Goal: Register for event/course

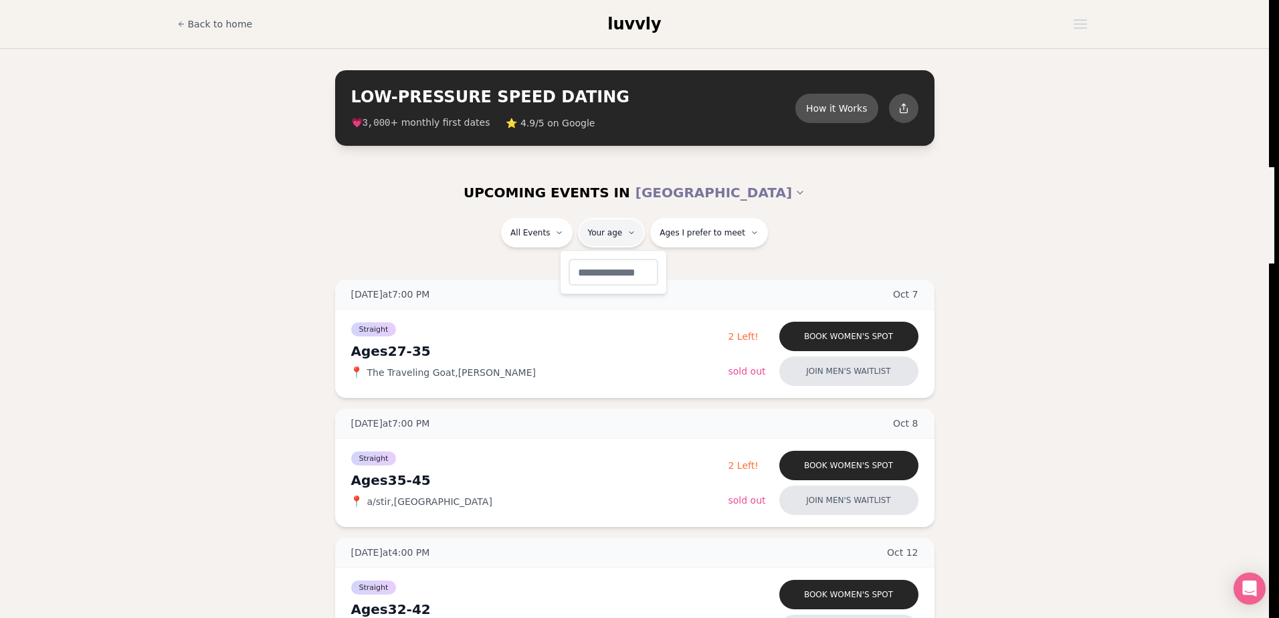
type input "**"
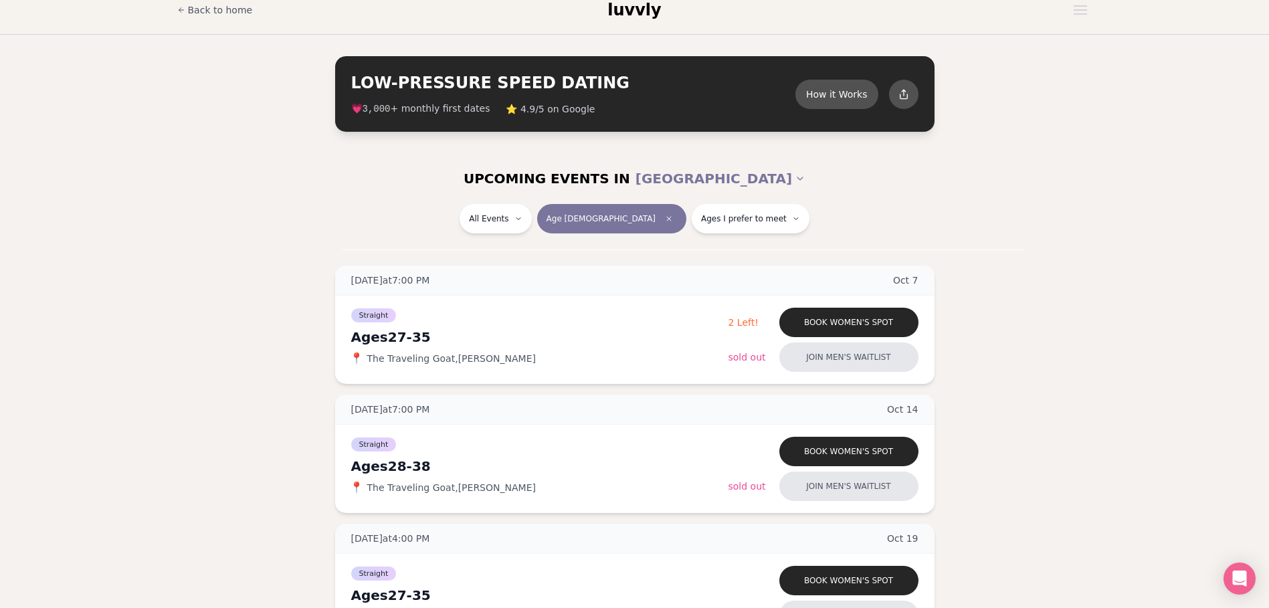
scroll to position [17, 0]
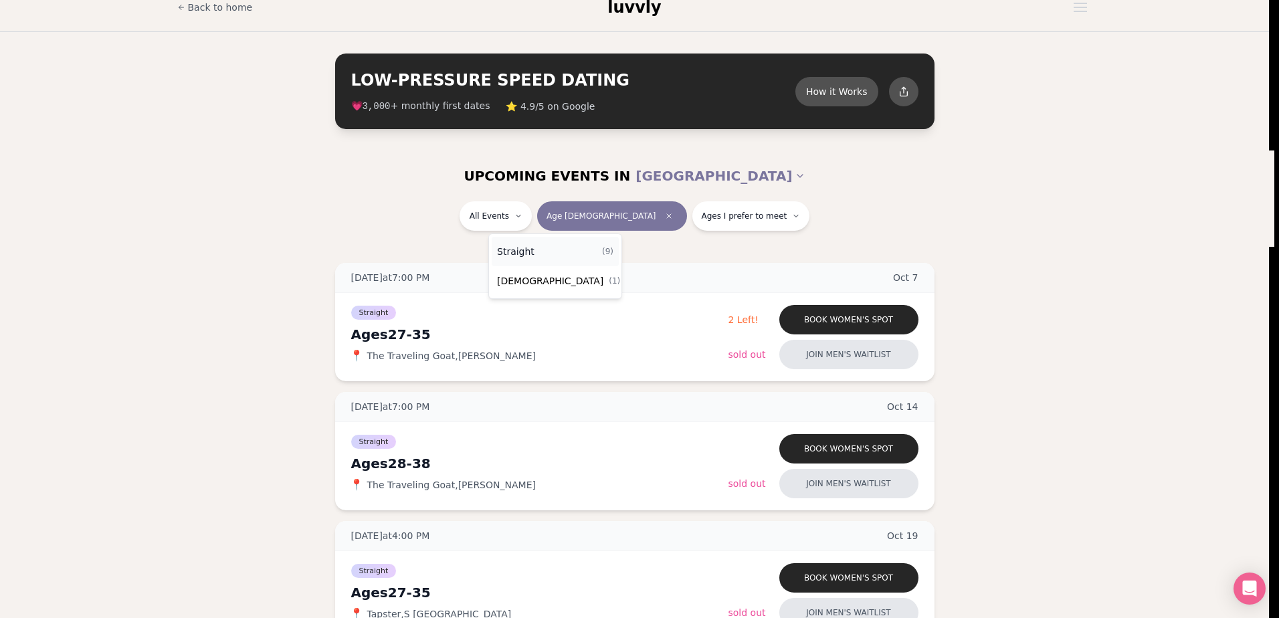
click at [540, 254] on div "Straight ( 9 )" at bounding box center [555, 251] width 127 height 29
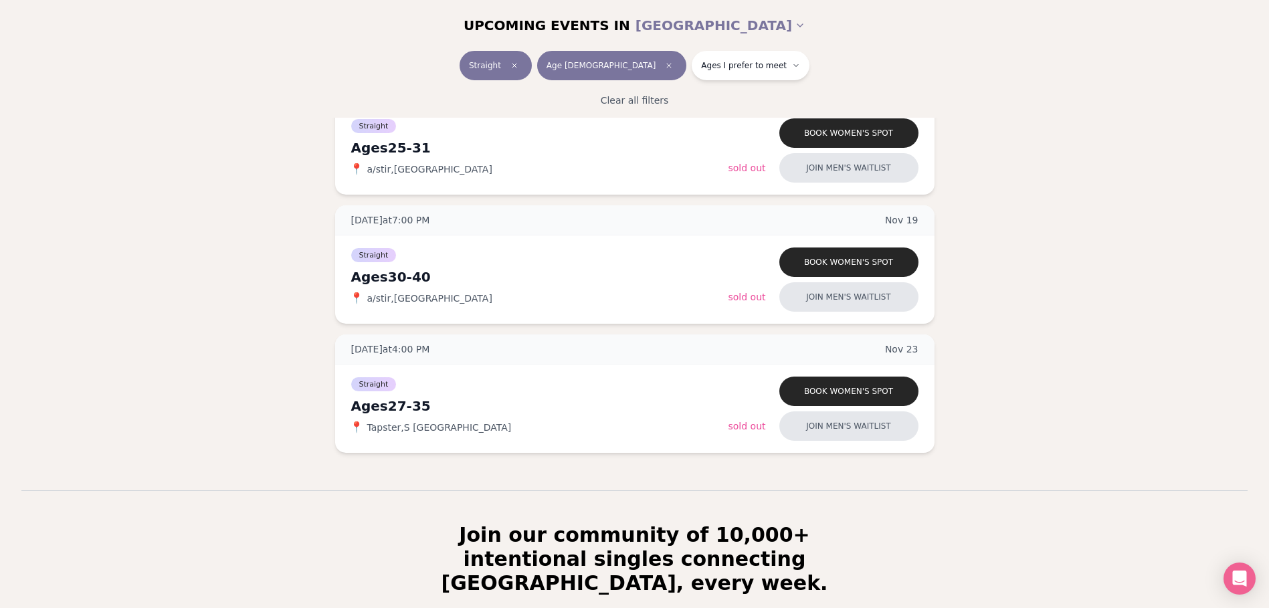
scroll to position [1054, 0]
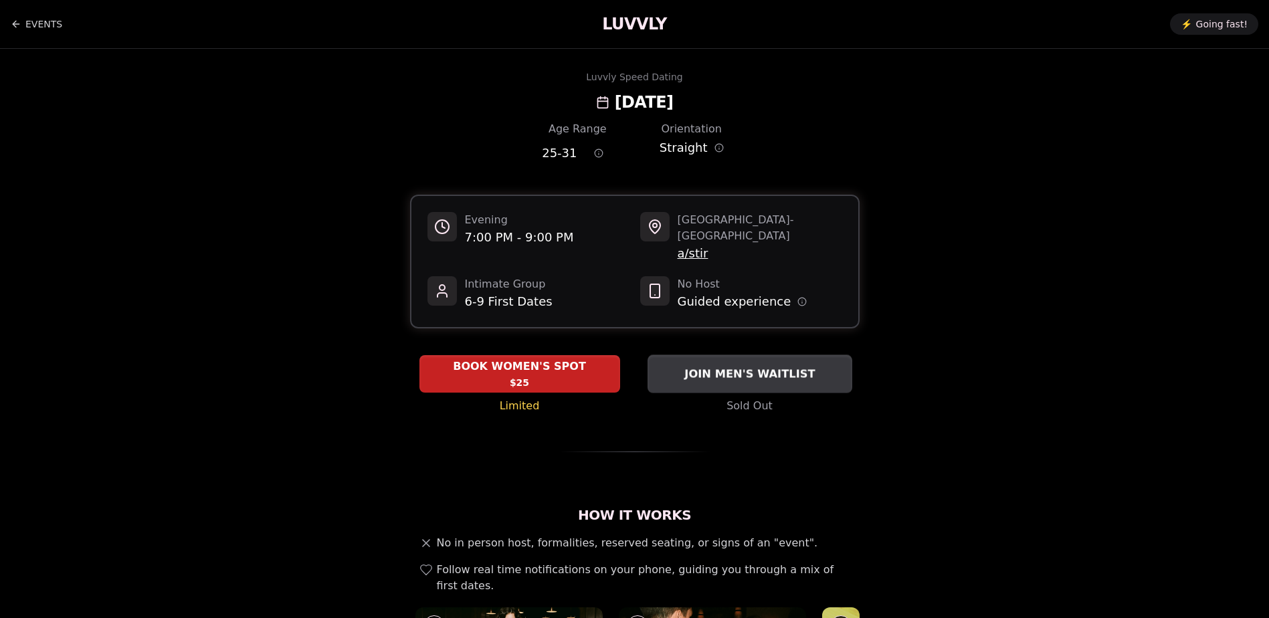
click at [681, 369] on button "JOIN MEN'S WAITLIST" at bounding box center [750, 374] width 205 height 38
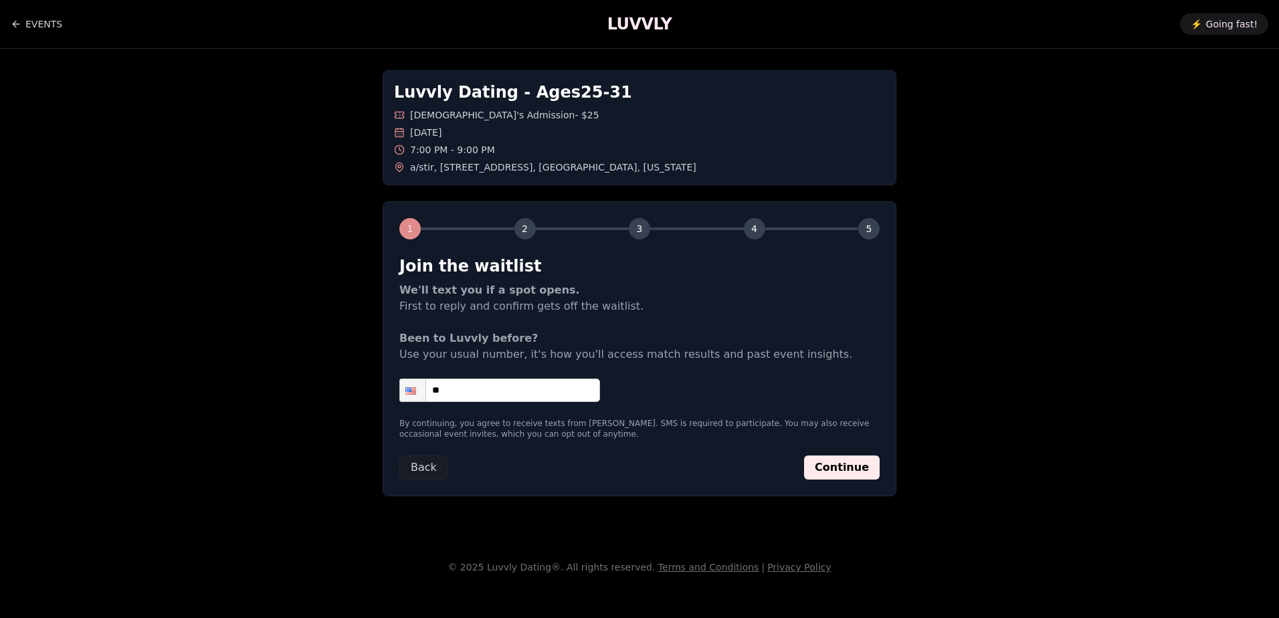
click at [518, 390] on input "**" at bounding box center [499, 390] width 201 height 23
type input "**********"
click at [819, 462] on button "Continue" at bounding box center [842, 468] width 76 height 24
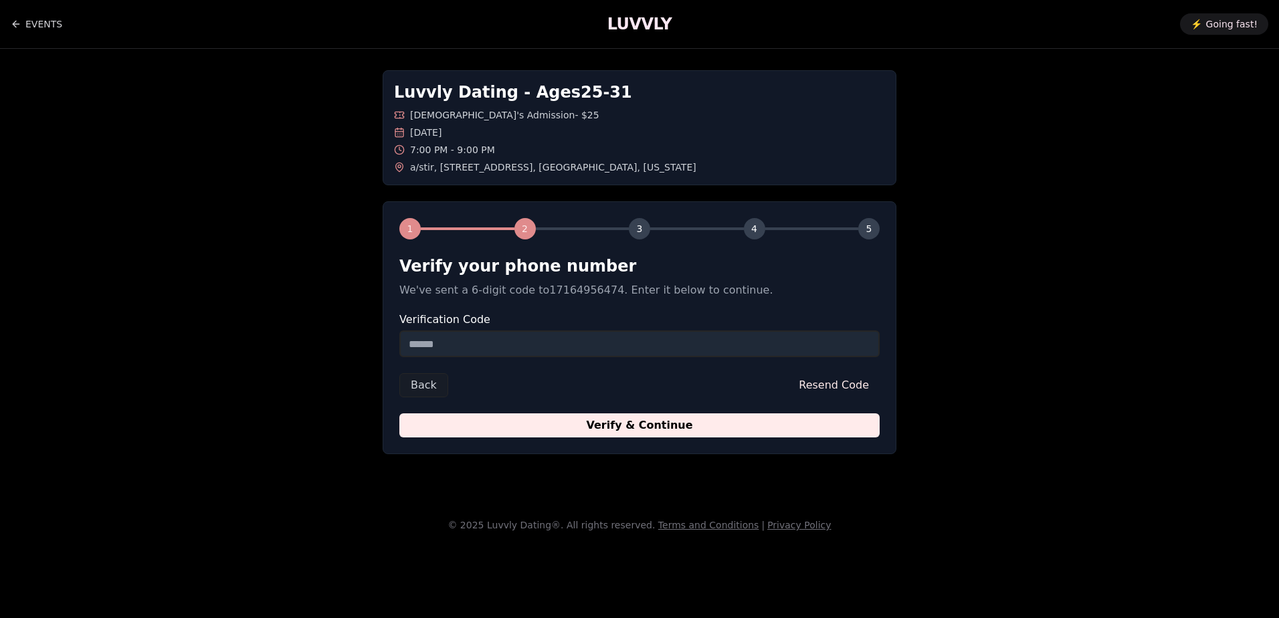
click at [518, 338] on input "Verification Code" at bounding box center [639, 343] width 480 height 27
click at [518, 323] on label "Verification Code" at bounding box center [639, 319] width 480 height 11
click at [518, 330] on input "Verification Code" at bounding box center [639, 343] width 480 height 27
click at [518, 323] on label "Verification Code" at bounding box center [639, 319] width 480 height 11
click at [518, 330] on input "Verification Code" at bounding box center [639, 343] width 480 height 27
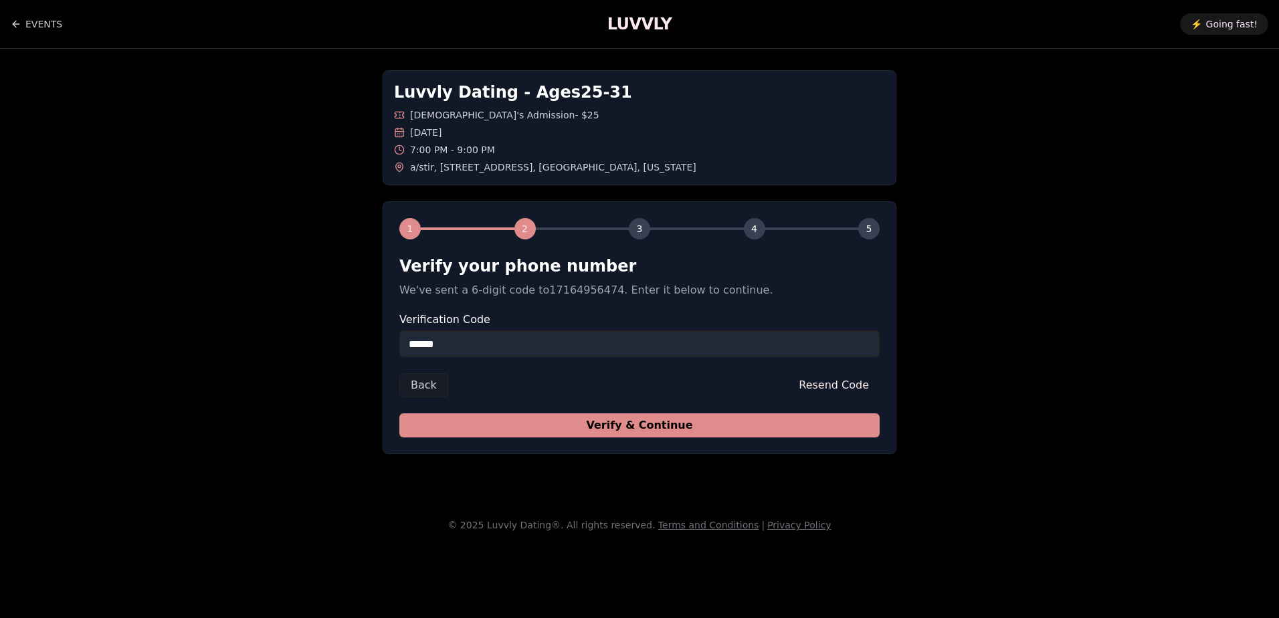
type input "******"
click at [776, 426] on button "Verify & Continue" at bounding box center [639, 425] width 480 height 24
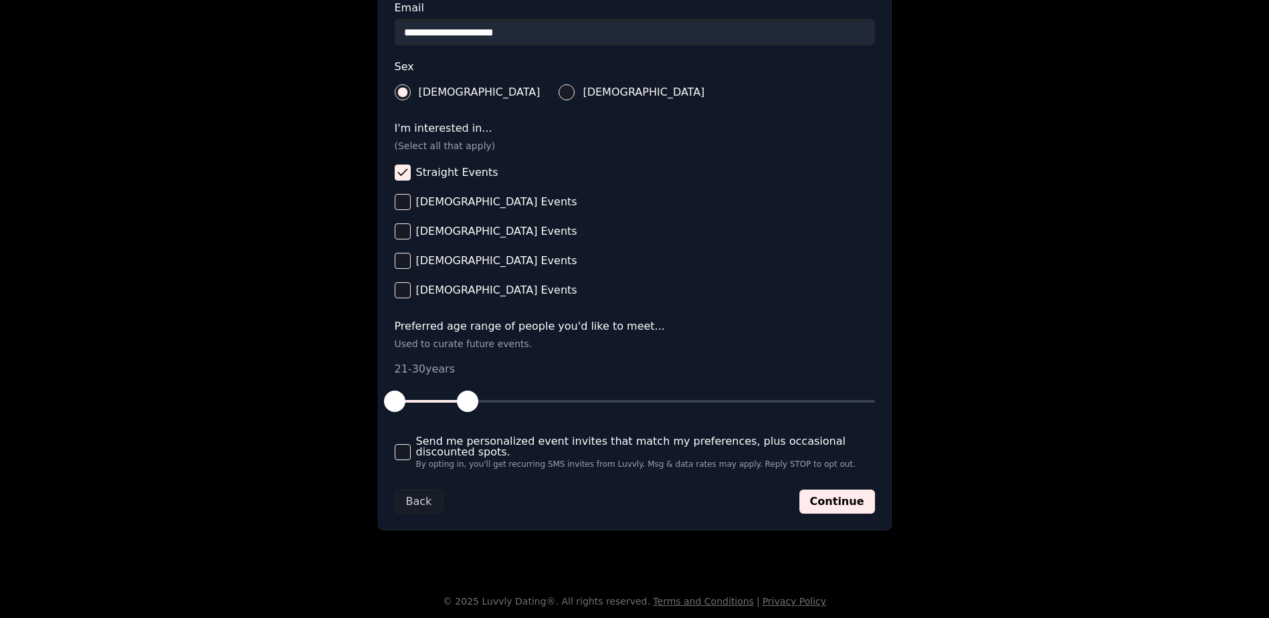
scroll to position [449, 0]
click at [866, 506] on button "Continue" at bounding box center [837, 501] width 76 height 24
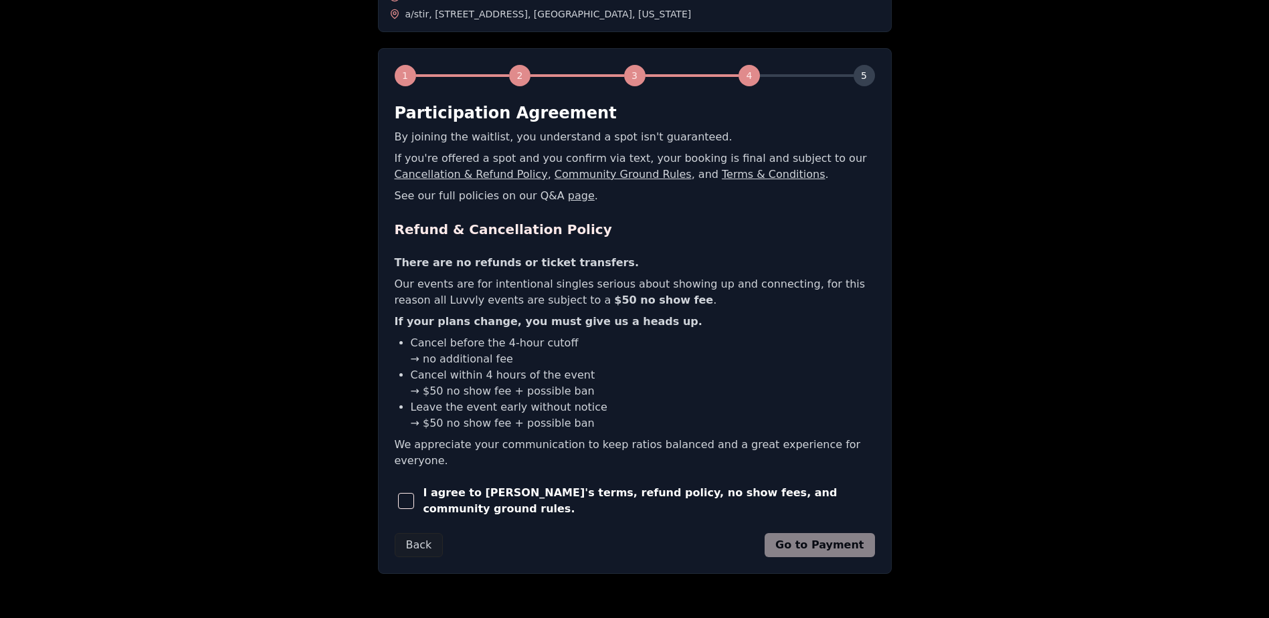
scroll to position [179, 0]
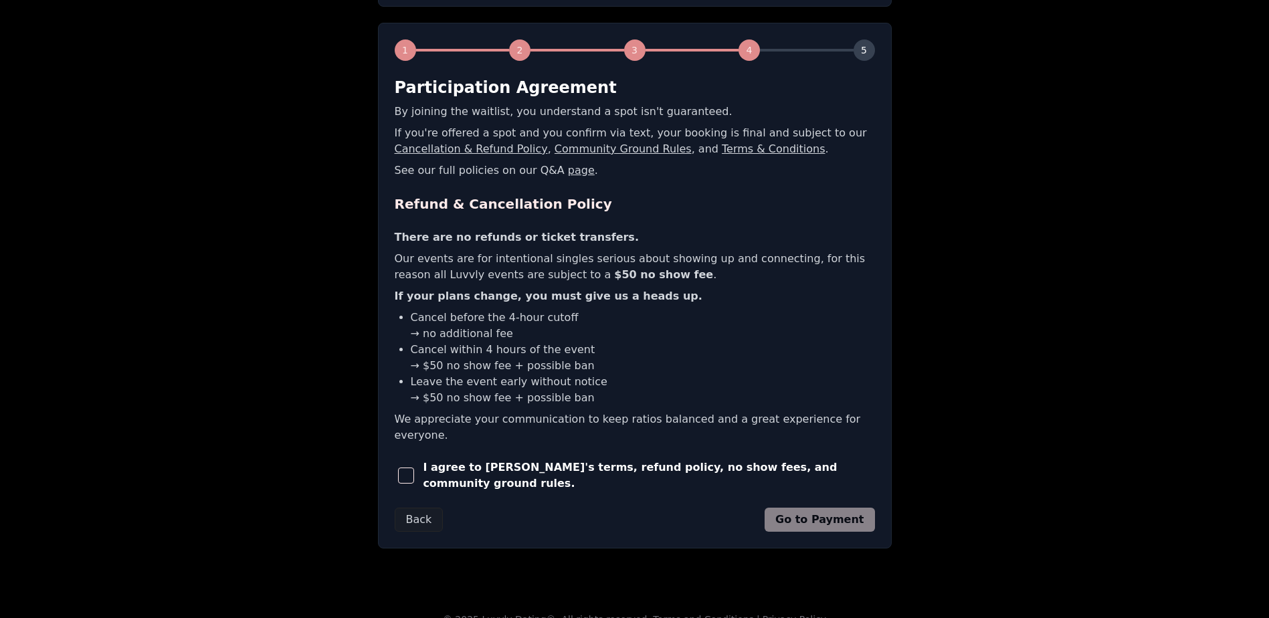
click at [406, 470] on button "button" at bounding box center [406, 475] width 23 height 29
click at [809, 508] on button "Go to Payment" at bounding box center [820, 520] width 110 height 24
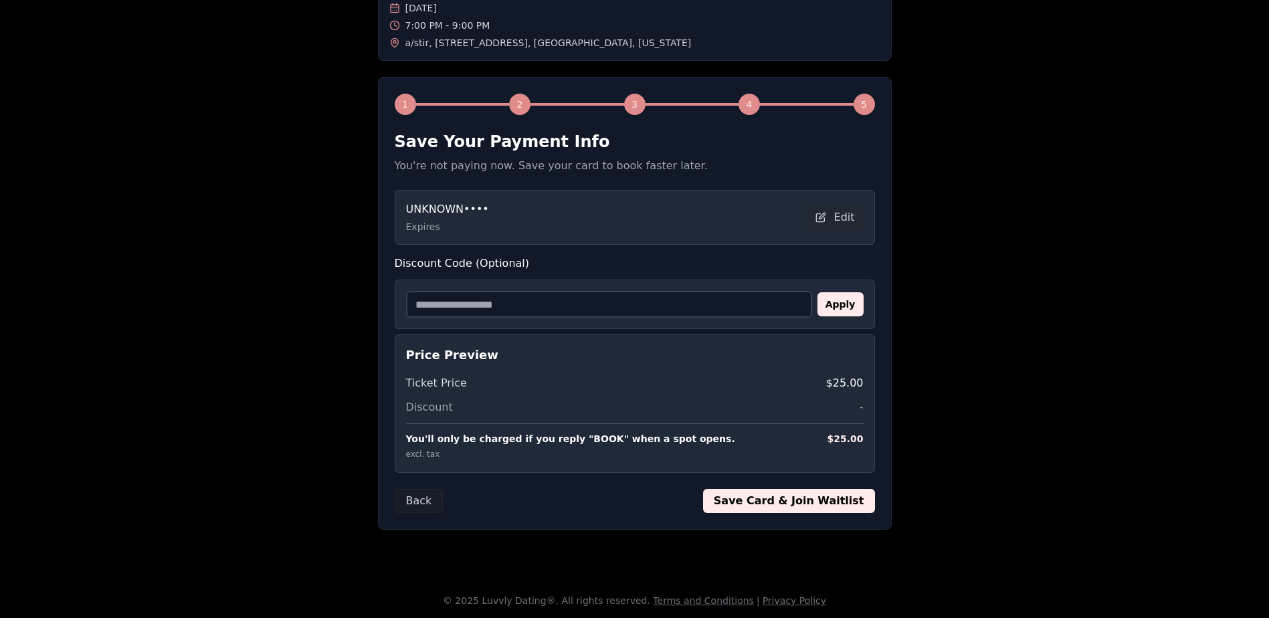
click at [826, 499] on button "Save Card & Join Waitlist" at bounding box center [789, 501] width 172 height 24
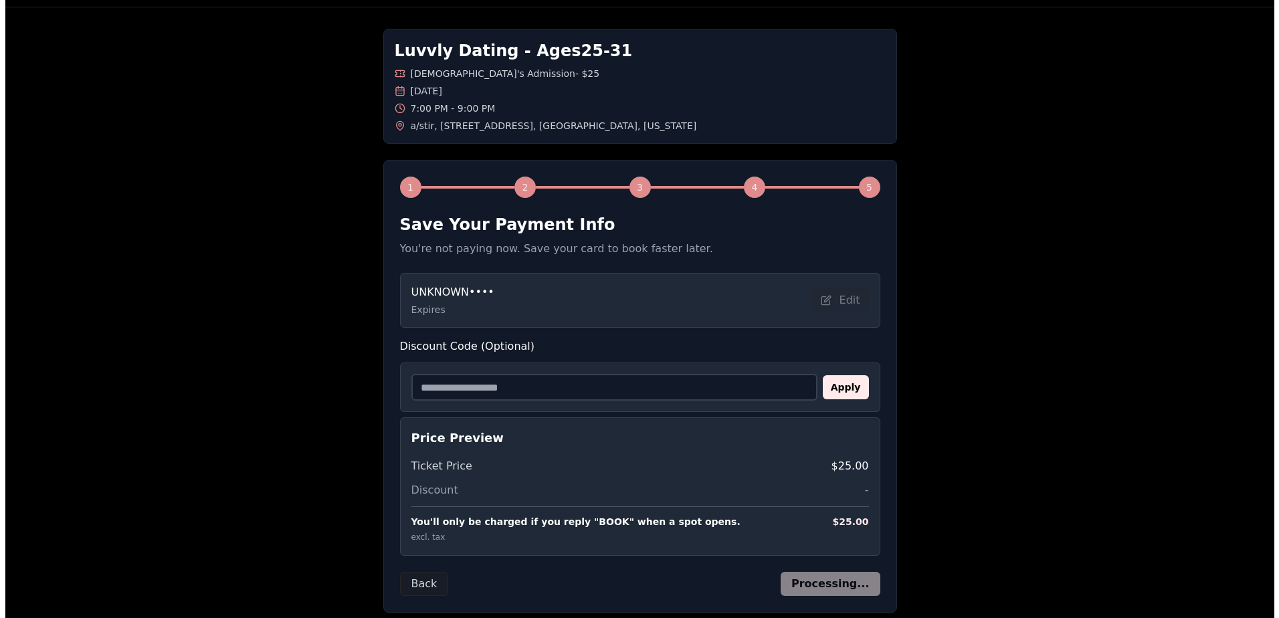
scroll to position [0, 0]
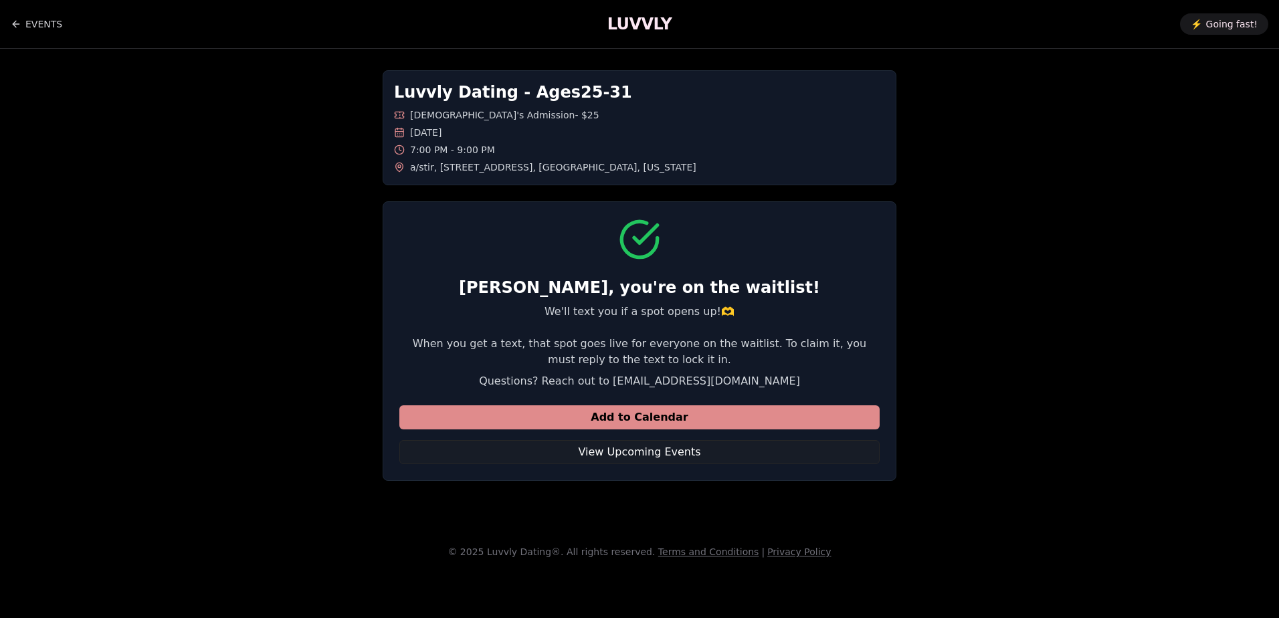
click at [645, 423] on button "Add to Calendar" at bounding box center [639, 417] width 480 height 24
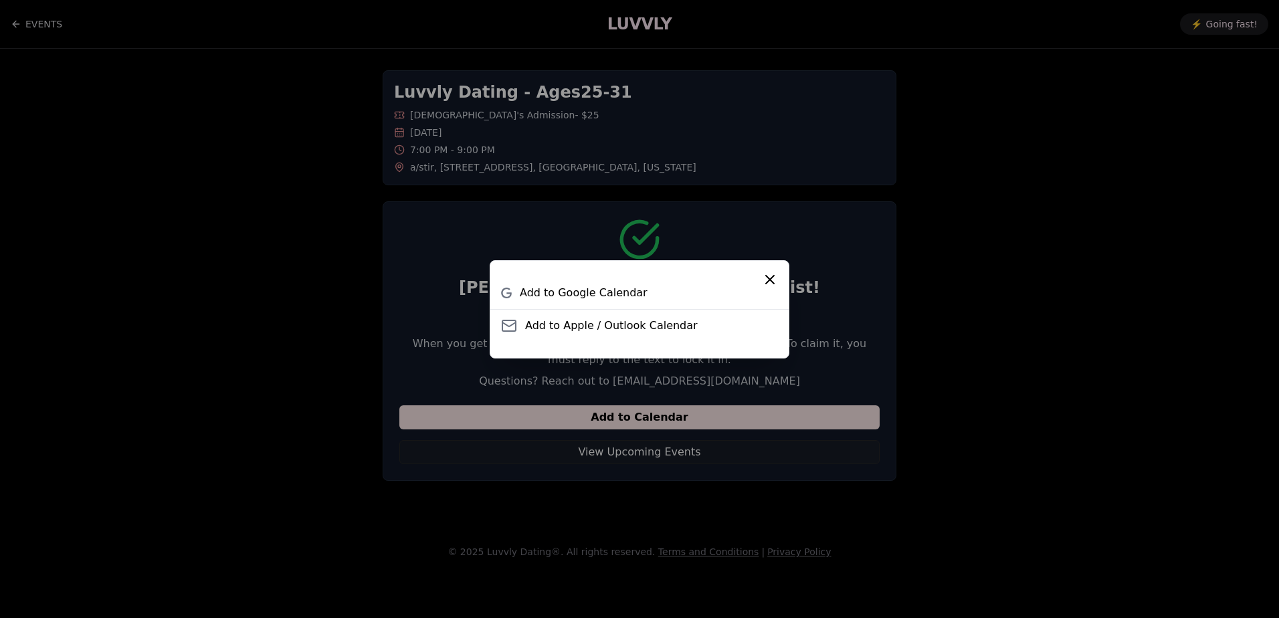
click at [769, 282] on icon "Close" at bounding box center [770, 280] width 16 height 16
